Goal: Information Seeking & Learning: Learn about a topic

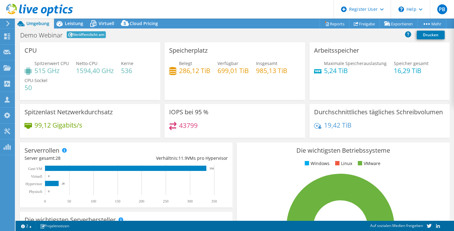
select select "EUFrankfurt"
select select "EUR"
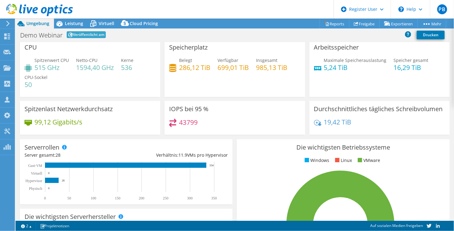
scroll to position [2, 0]
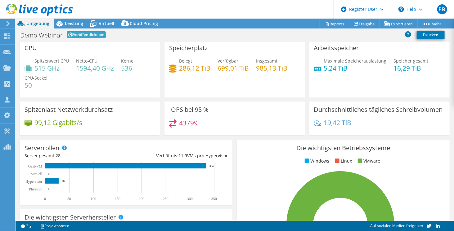
click at [66, 20] on div at bounding box center [36, 10] width 73 height 21
click at [71, 23] on span "Leistung" at bounding box center [74, 23] width 18 height 6
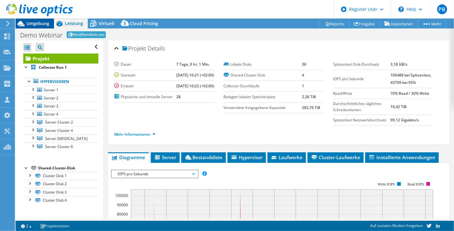
click at [33, 25] on span "Umgebung" at bounding box center [37, 23] width 23 height 6
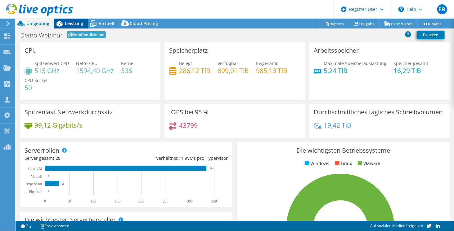
click at [66, 24] on span "Leistung" at bounding box center [74, 23] width 18 height 6
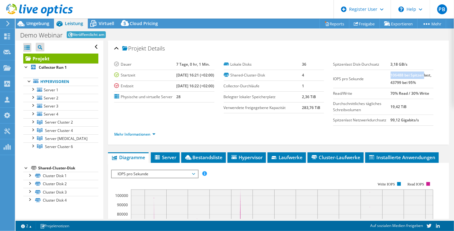
drag, startPoint x: 387, startPoint y: 75, endPoint x: 419, endPoint y: 77, distance: 32.3
click at [419, 77] on b "106488 bei Spitzenlast, 43799 bei 95%" at bounding box center [411, 79] width 41 height 13
click at [142, 132] on link "Mehr Informationen" at bounding box center [134, 134] width 41 height 5
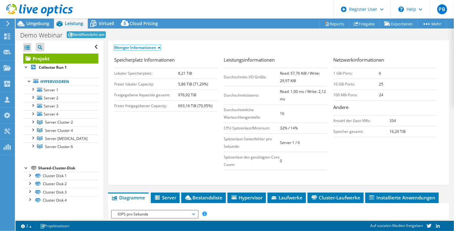
scroll to position [83, 0]
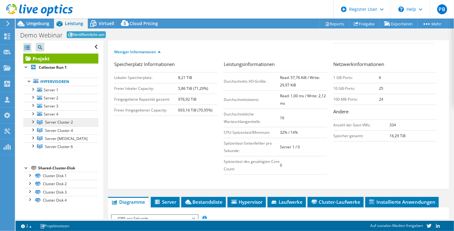
click at [51, 123] on span "Server Cluster 2" at bounding box center [59, 122] width 28 height 5
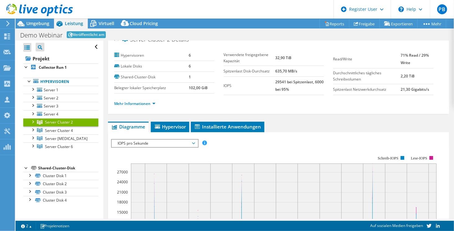
scroll to position [0, 0]
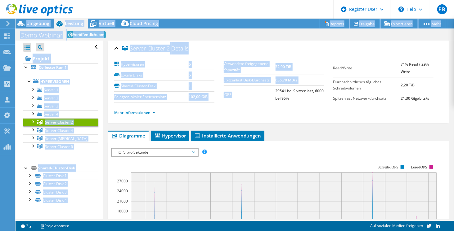
drag, startPoint x: 229, startPoint y: 87, endPoint x: 223, endPoint y: 13, distance: 74.1
click at [223, 13] on div "PB Dell-Benutzer Philipp Brauchle Philipp.Brauchle@Dell.com Dell My Profile Log…" at bounding box center [227, 115] width 454 height 231
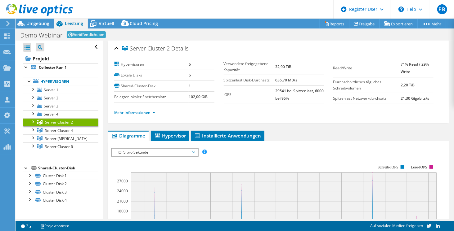
click at [353, 118] on div "Mehr Informationen" at bounding box center [278, 112] width 329 height 17
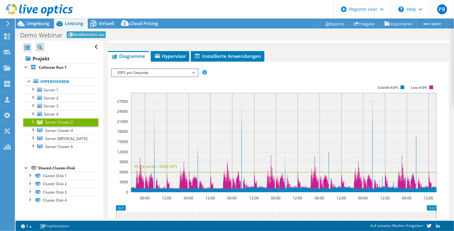
scroll to position [83, 0]
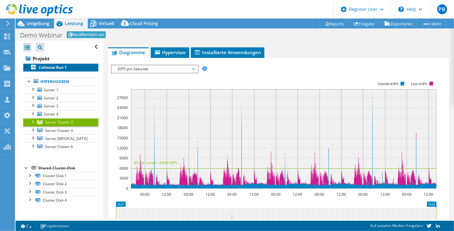
click at [51, 67] on b "Collector Run 1" at bounding box center [53, 67] width 28 height 5
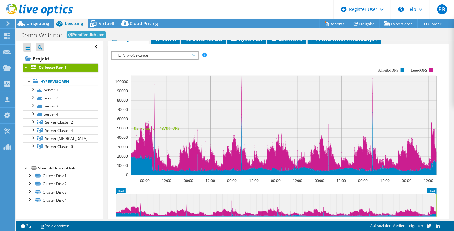
scroll to position [116, 0]
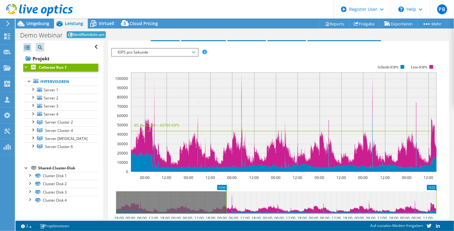
drag, startPoint x: 115, startPoint y: 201, endPoint x: 225, endPoint y: 205, distance: 110.5
click at [225, 205] on rect at bounding box center [226, 203] width 2 height 22
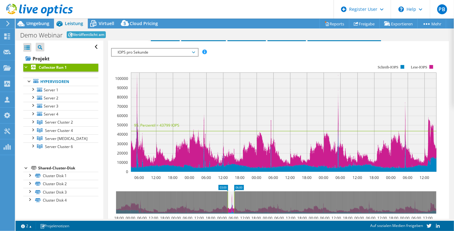
drag, startPoint x: 436, startPoint y: 198, endPoint x: 234, endPoint y: 200, distance: 202.0
click at [234, 200] on rect at bounding box center [234, 203] width 2 height 22
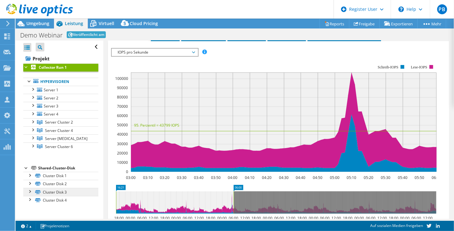
drag, startPoint x: 228, startPoint y: 200, endPoint x: 84, endPoint y: 194, distance: 143.8
click at [84, 194] on div "Alle öffnen Alle schließen Projektbaumfilter Projekt Collector Run 1" at bounding box center [235, 130] width 438 height 179
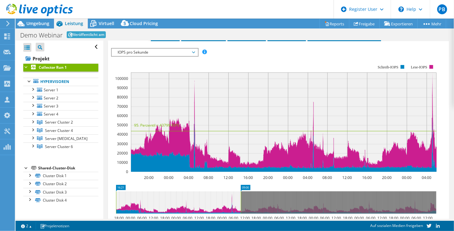
drag, startPoint x: 233, startPoint y: 199, endPoint x: 379, endPoint y: 200, distance: 145.8
click at [242, 200] on rect at bounding box center [241, 203] width 2 height 22
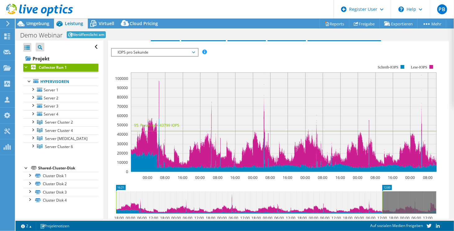
click at [379, 200] on icon at bounding box center [249, 203] width 266 height 22
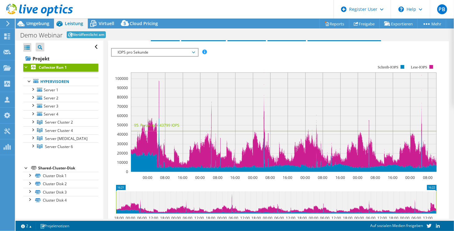
drag, startPoint x: 381, startPoint y: 203, endPoint x: 454, endPoint y: 211, distance: 73.1
click at [454, 211] on article "Collector Run 1 Details Dauer 7 Tage, 0 hr, 1 Min. Startzeit 08.01.2025, 16:21 …" at bounding box center [278, 130] width 351 height 179
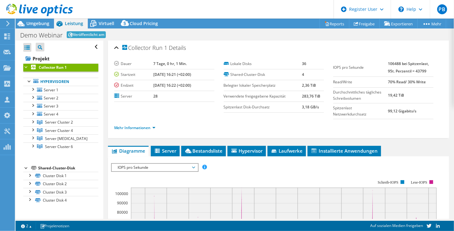
scroll to position [91, 0]
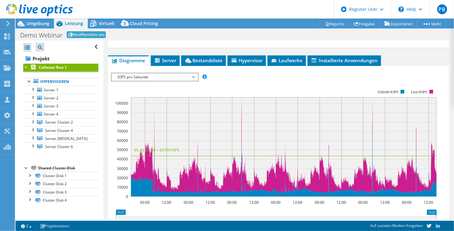
click at [278, 75] on div "IOPS pro Sekunde Disk-Durchsatz IO-Size Latenz Queue-Depth CPU-Prozentwert Arbe…" at bounding box center [278, 77] width 335 height 8
click at [176, 77] on span "IOPS pro Sekunde" at bounding box center [155, 77] width 80 height 7
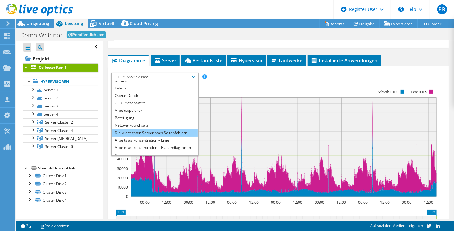
scroll to position [22, 0]
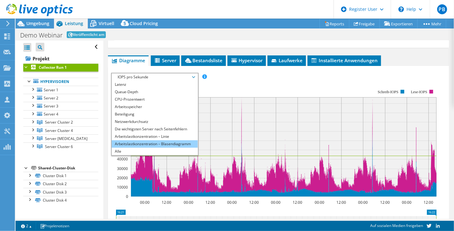
click at [155, 142] on li "Arbeitslastkonzentration – Blasendiagramm" at bounding box center [155, 144] width 86 height 7
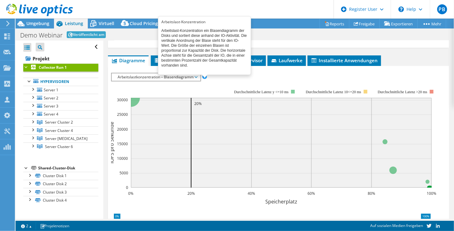
click at [205, 74] on span at bounding box center [204, 76] width 4 height 4
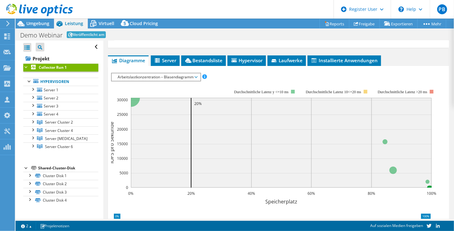
click at [183, 75] on span "Arbeitslastkonzentration – Blasendiagramm" at bounding box center [156, 77] width 82 height 7
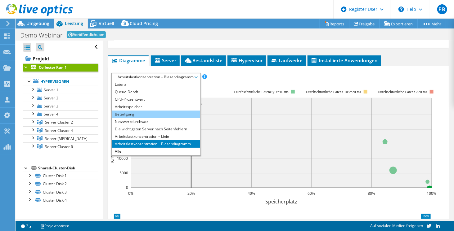
click at [169, 114] on li "Beteiligung" at bounding box center [156, 114] width 88 height 7
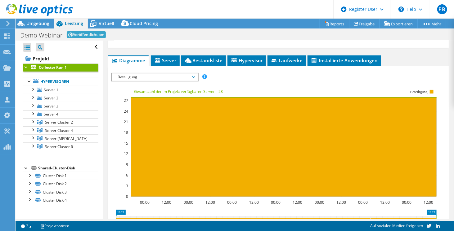
click at [164, 78] on span "Beteiligung" at bounding box center [155, 77] width 80 height 7
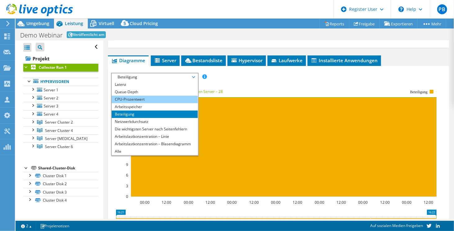
click at [166, 96] on li "CPU-Prozentwert" at bounding box center [155, 99] width 86 height 7
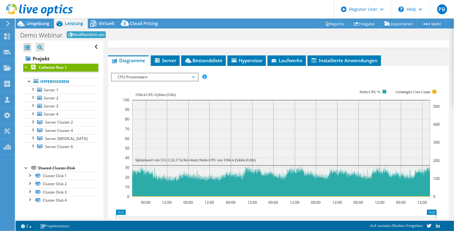
click at [158, 74] on span "CPU-Prozentwert" at bounding box center [155, 77] width 80 height 7
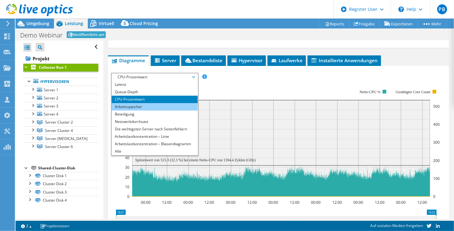
click at [143, 108] on li "Arbeitsspeicher" at bounding box center [155, 106] width 86 height 7
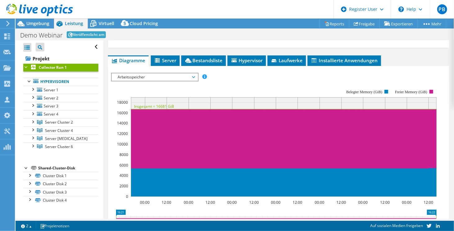
click at [179, 79] on span "Arbeitsspeicher" at bounding box center [155, 77] width 80 height 7
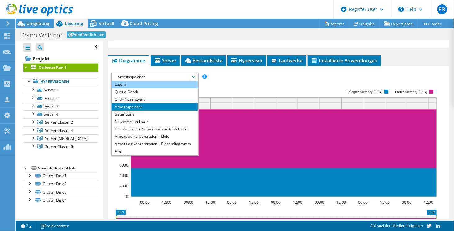
click at [147, 84] on li "Latenz" at bounding box center [155, 84] width 86 height 7
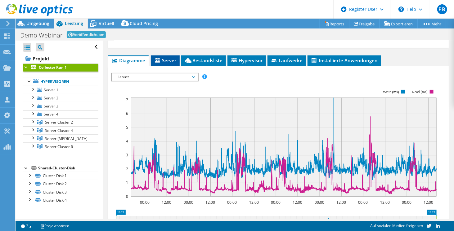
click at [166, 57] on span "Server" at bounding box center [165, 60] width 23 height 6
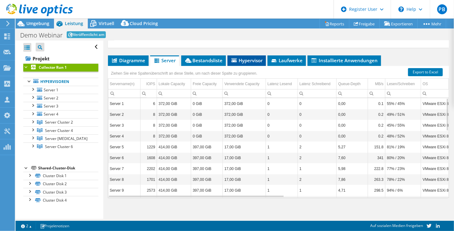
click at [248, 56] on li "Hypervisor" at bounding box center [246, 61] width 38 height 11
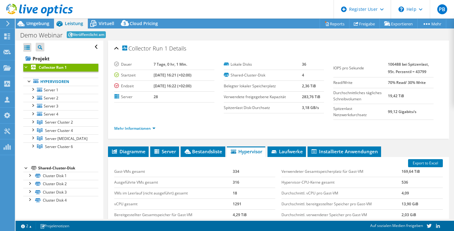
select select "EUFrankfurt"
select select "EUR"
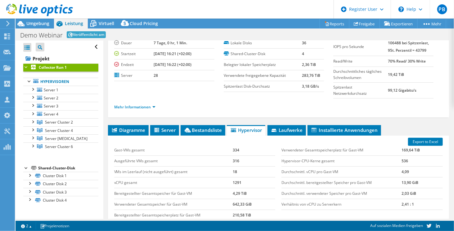
scroll to position [20, 0]
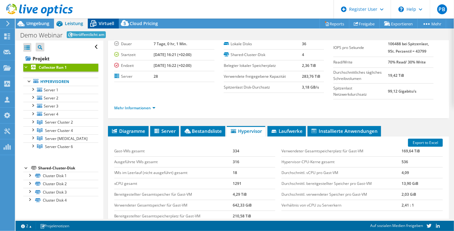
click at [105, 22] on span "Virtuell" at bounding box center [107, 23] width 16 height 6
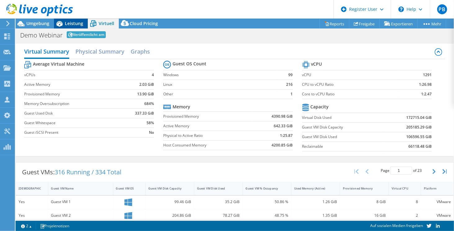
click at [76, 25] on span "Leistung" at bounding box center [74, 23] width 18 height 6
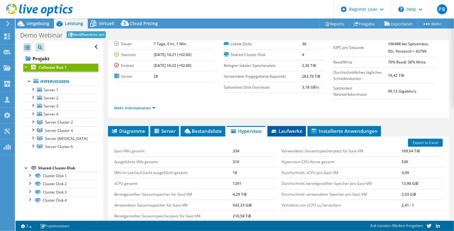
click at [284, 132] on span "Laufwerke" at bounding box center [287, 131] width 32 height 6
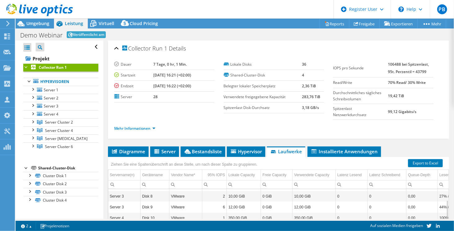
scroll to position [0, 0]
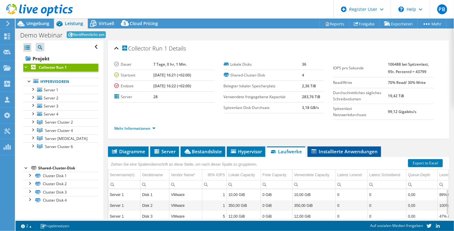
click at [344, 151] on span "Installierte Anwendungen" at bounding box center [344, 152] width 67 height 6
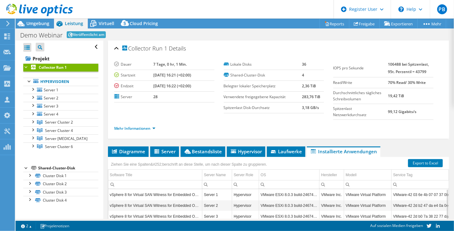
scroll to position [72, 0]
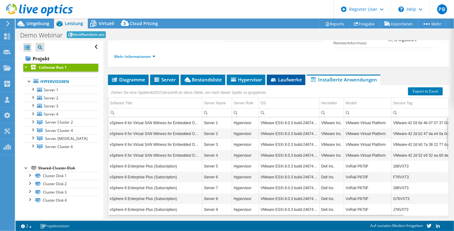
click at [289, 78] on span "Laufwerke" at bounding box center [286, 80] width 32 height 6
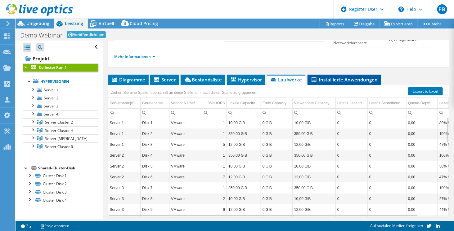
click at [329, 79] on span "Installierte Anwendungen" at bounding box center [344, 80] width 67 height 6
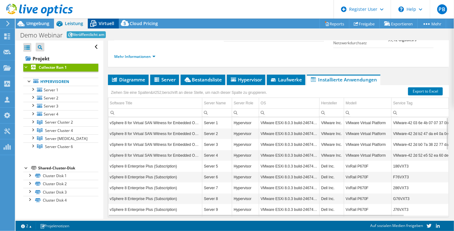
click at [107, 24] on span "Virtuell" at bounding box center [107, 23] width 16 height 6
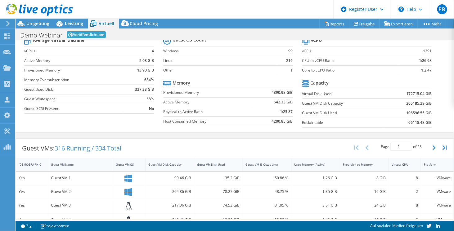
scroll to position [7, 0]
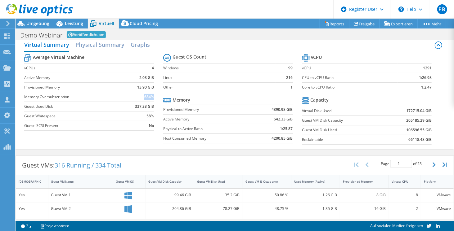
drag, startPoint x: 151, startPoint y: 97, endPoint x: 141, endPoint y: 95, distance: 9.9
click at [141, 95] on td "684%" at bounding box center [138, 97] width 31 height 10
click at [75, 24] on span "Leistung" at bounding box center [74, 23] width 18 height 6
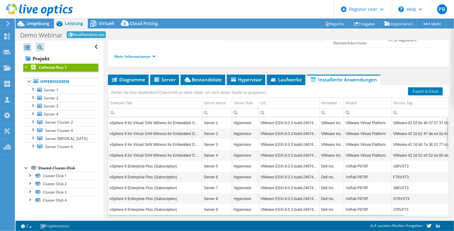
scroll to position [0, 0]
click at [55, 67] on b "Collector Run 1" at bounding box center [53, 67] width 28 height 5
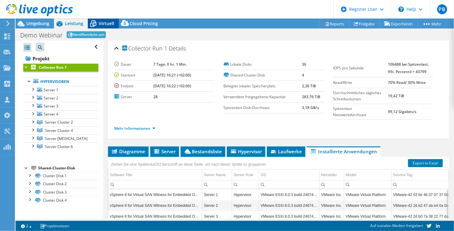
click at [102, 21] on span "Virtuell" at bounding box center [107, 23] width 16 height 6
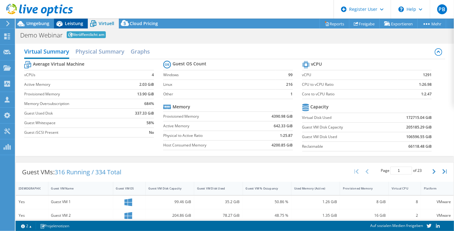
click at [70, 22] on span "Leistung" at bounding box center [74, 23] width 18 height 6
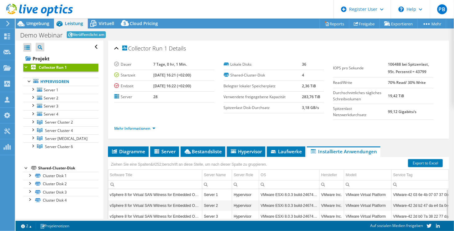
scroll to position [56, 0]
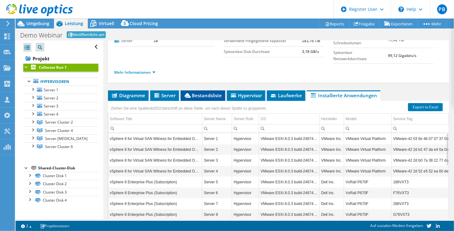
click at [214, 92] on span "Bestandsliste" at bounding box center [203, 95] width 38 height 6
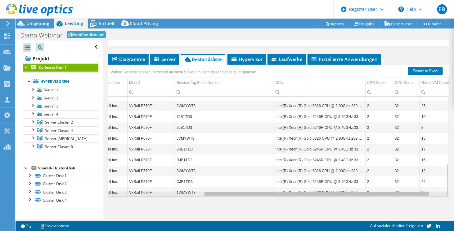
scroll to position [0, 164]
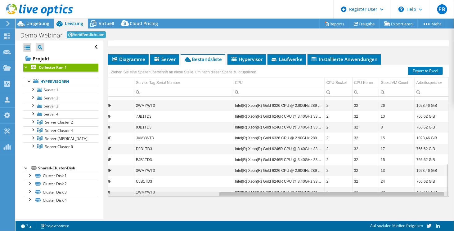
drag, startPoint x: 318, startPoint y: 193, endPoint x: 433, endPoint y: 189, distance: 115.8
click at [433, 189] on body "PB Dell-Benutzer Philipp Brauchle Philipp.Brauchle@Dell.com Dell My Profile Log…" at bounding box center [227, 115] width 454 height 231
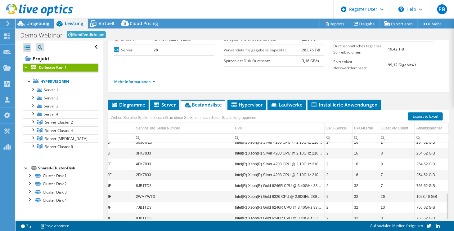
scroll to position [148, 164]
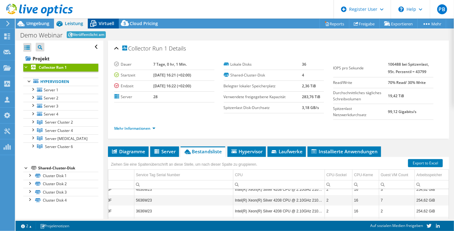
click at [96, 21] on icon at bounding box center [93, 23] width 11 height 11
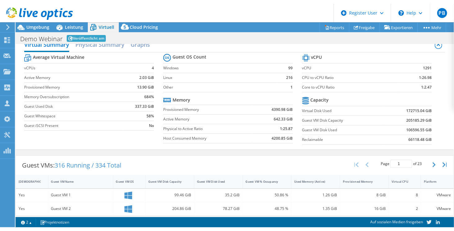
scroll to position [0, 166]
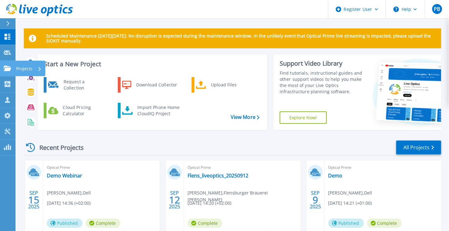
click at [3, 67] on link "Projects Projects" at bounding box center [8, 69] width 16 height 16
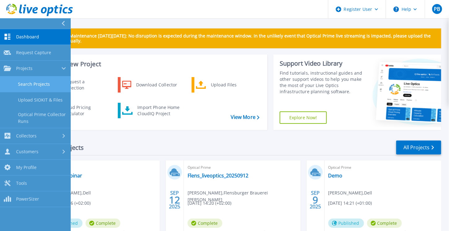
click at [30, 82] on link "Search Projects" at bounding box center [35, 85] width 71 height 16
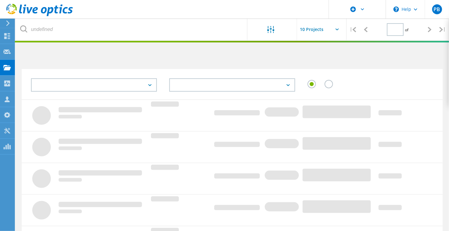
type input "1"
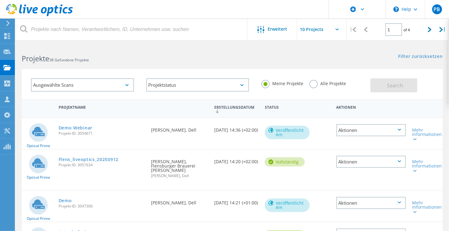
click at [310, 83] on label "Alle Projekte" at bounding box center [328, 83] width 37 height 6
click at [0, 0] on input "Alle Projekte" at bounding box center [0, 0] width 0 height 0
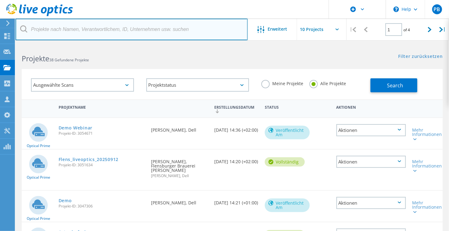
click at [181, 31] on input "text" at bounding box center [132, 30] width 232 height 22
type input "kavo"
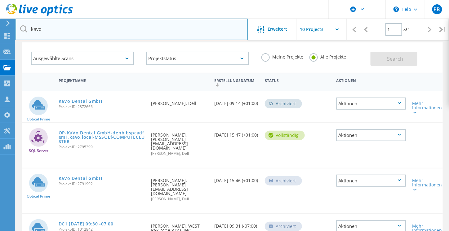
scroll to position [28, 0]
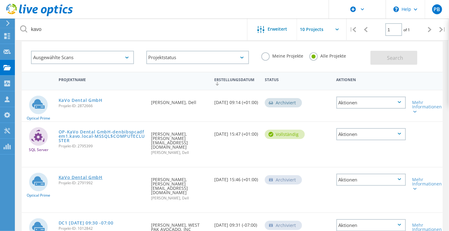
click at [87, 176] on link "KaVo Dental GmbH" at bounding box center [81, 178] width 44 height 4
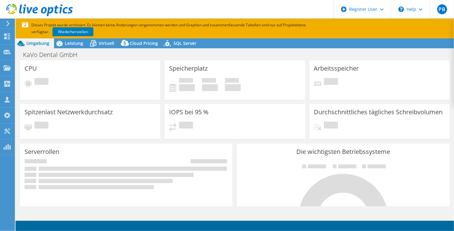
select select "EUFrankfurt"
select select "USD"
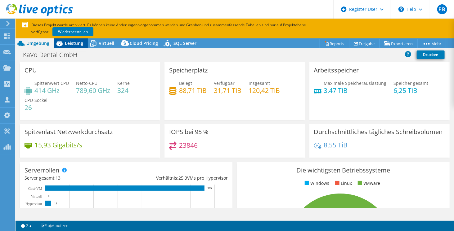
click at [71, 45] on span "Leistung" at bounding box center [74, 43] width 18 height 6
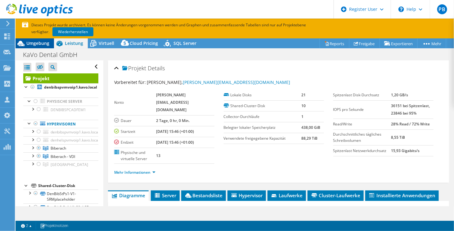
click at [30, 44] on span "Umgebung" at bounding box center [37, 43] width 23 height 6
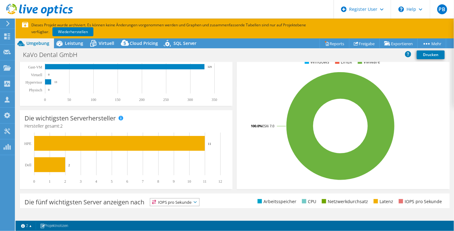
scroll to position [115, 0]
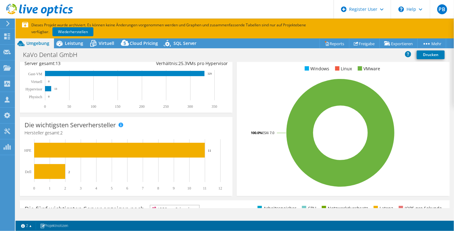
click at [38, 6] on icon at bounding box center [39, 10] width 67 height 13
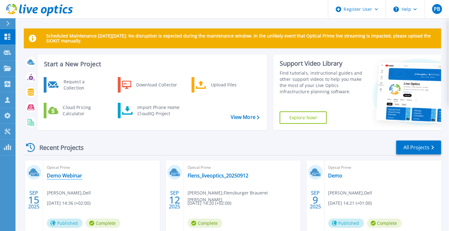
click at [64, 178] on link "Demo Webinar" at bounding box center [64, 176] width 35 height 6
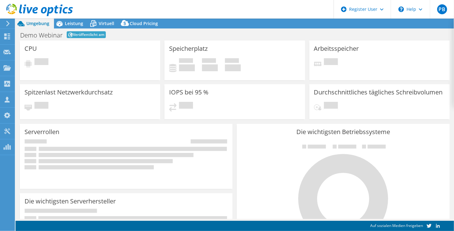
select select "EUFrankfurt"
select select "EUR"
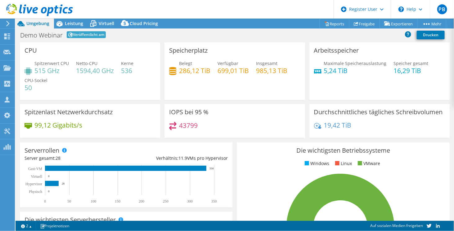
click at [76, 18] on header "PB Dell-Benutzer [PERSON_NAME] [EMAIL_ADDRESS][PERSON_NAME][DOMAIN_NAME] Dell M…" at bounding box center [227, 9] width 454 height 19
click at [74, 21] on span "Leistung" at bounding box center [74, 23] width 18 height 6
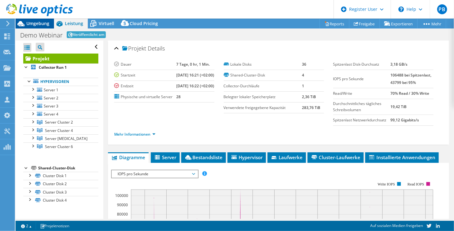
click at [36, 24] on span "Umgebung" at bounding box center [37, 23] width 23 height 6
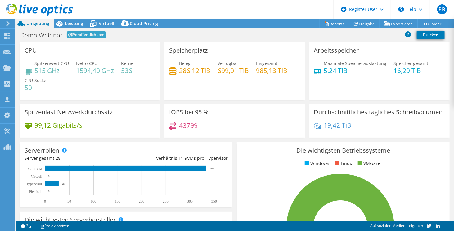
click at [41, 11] on use at bounding box center [39, 10] width 67 height 12
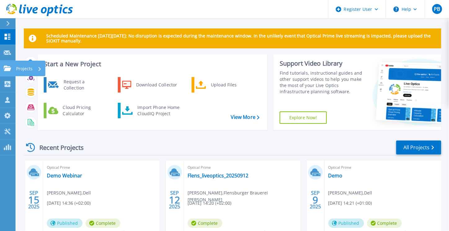
click at [8, 69] on icon at bounding box center [7, 68] width 7 height 5
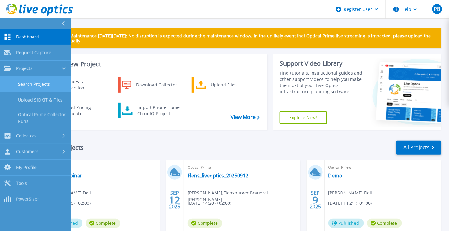
click at [33, 84] on link "Search Projects" at bounding box center [35, 85] width 71 height 16
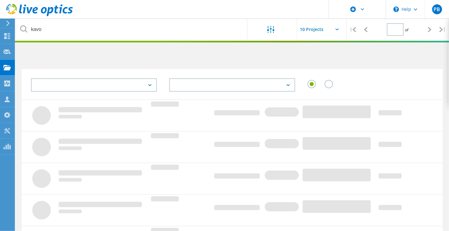
type input "1"
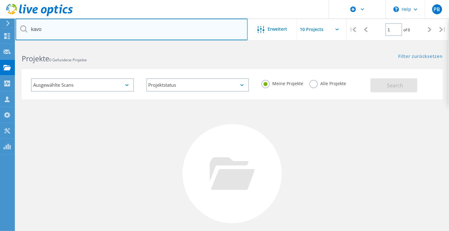
click at [160, 33] on input "kavo" at bounding box center [132, 30] width 232 height 22
type input "k"
type input "[PERSON_NAME]"
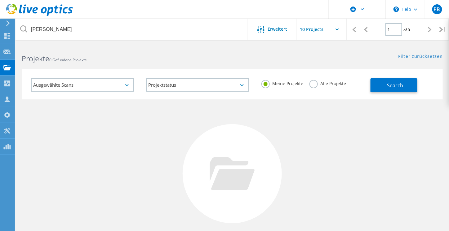
click at [314, 89] on div "Meine Projekte Alle Projekte" at bounding box center [312, 83] width 115 height 23
click at [314, 88] on div "Alle Projekte" at bounding box center [328, 84] width 37 height 9
click at [314, 86] on label "Alle Projekte" at bounding box center [328, 83] width 37 height 6
click at [0, 0] on input "Alle Projekte" at bounding box center [0, 0] width 0 height 0
click at [391, 83] on span "Search" at bounding box center [395, 85] width 16 height 7
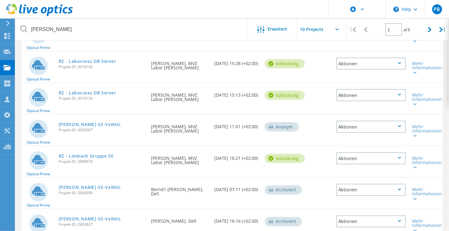
scroll to position [204, 0]
click at [100, 154] on link "RZ - Limbach Gruppe SE" at bounding box center [86, 156] width 55 height 4
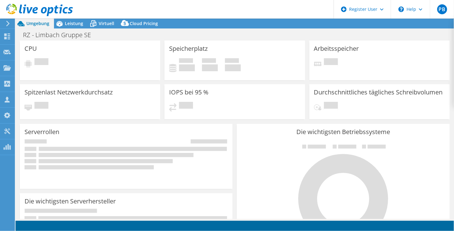
select select "USD"
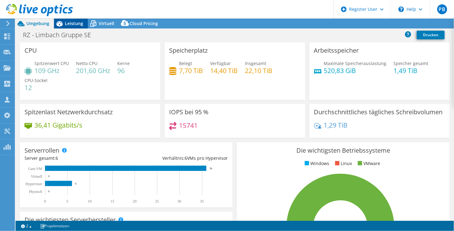
click at [75, 20] on span "Leistung" at bounding box center [74, 23] width 18 height 6
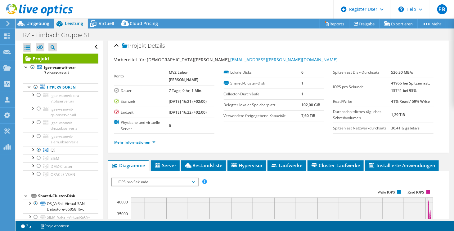
scroll to position [2, 0]
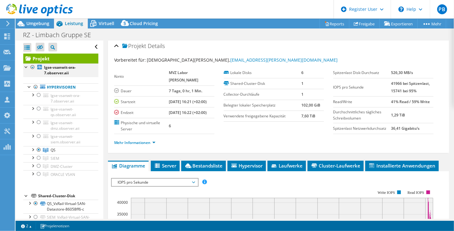
click at [32, 68] on div at bounding box center [32, 67] width 6 height 7
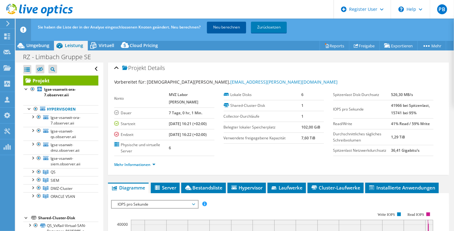
click at [229, 26] on link "Neu berechnen" at bounding box center [226, 27] width 39 height 11
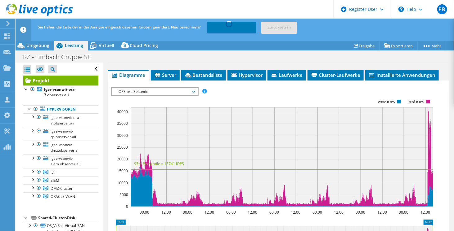
scroll to position [150, 0]
